Goal: Check status: Check status

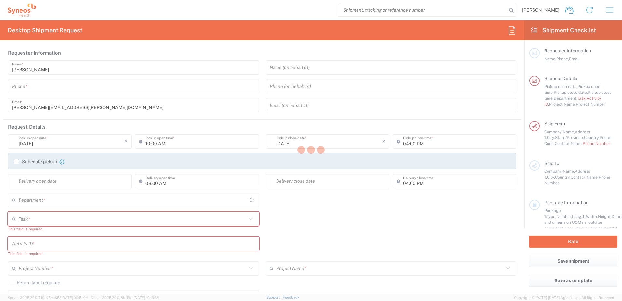
type input "[US_STATE]"
type input "[GEOGRAPHIC_DATA]"
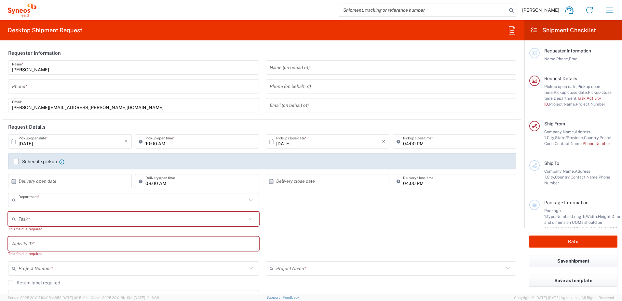
type input "4510"
type input "Syneos Health, LLC-[GEOGRAPHIC_DATA] [GEOGRAPHIC_DATA] [GEOGRAPHIC_DATA]"
click at [611, 12] on icon "button" at bounding box center [610, 10] width 10 height 10
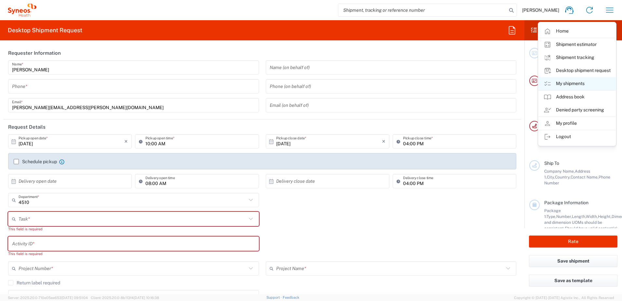
click at [572, 85] on link "My shipments" at bounding box center [577, 83] width 77 height 13
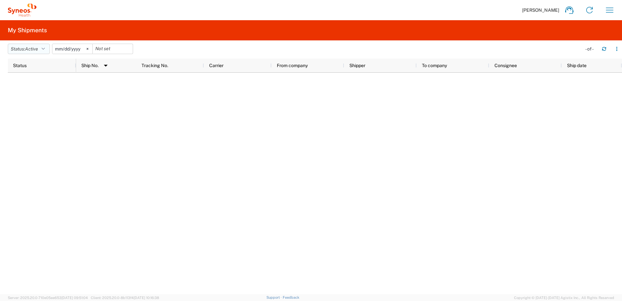
click at [28, 51] on span "Active" at bounding box center [31, 48] width 13 height 5
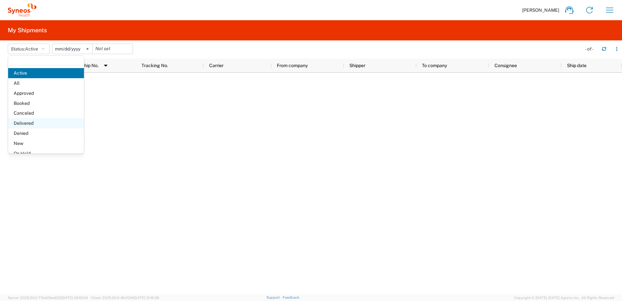
click at [28, 122] on span "Delivered" at bounding box center [46, 123] width 76 height 10
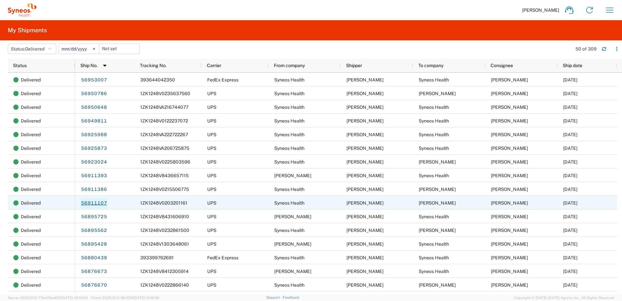
click at [94, 204] on link "56911107" at bounding box center [94, 203] width 27 height 10
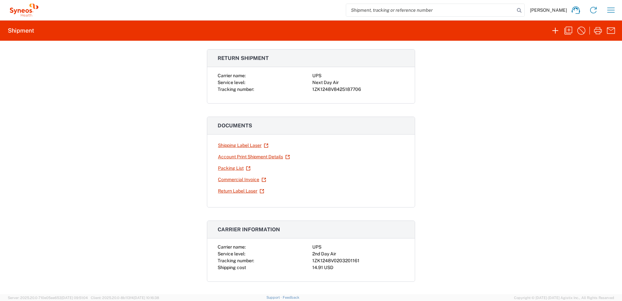
scroll to position [33, 0]
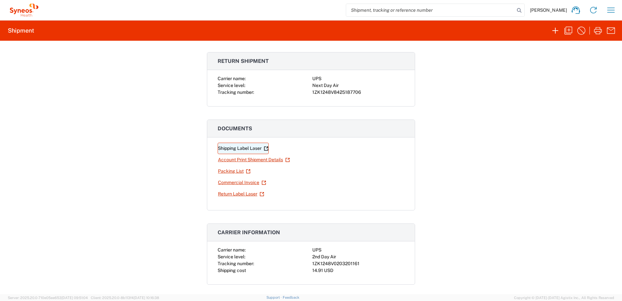
click at [244, 148] on link "Shipping Label Laser" at bounding box center [243, 148] width 51 height 11
